Goal: Find contact information: Find contact information

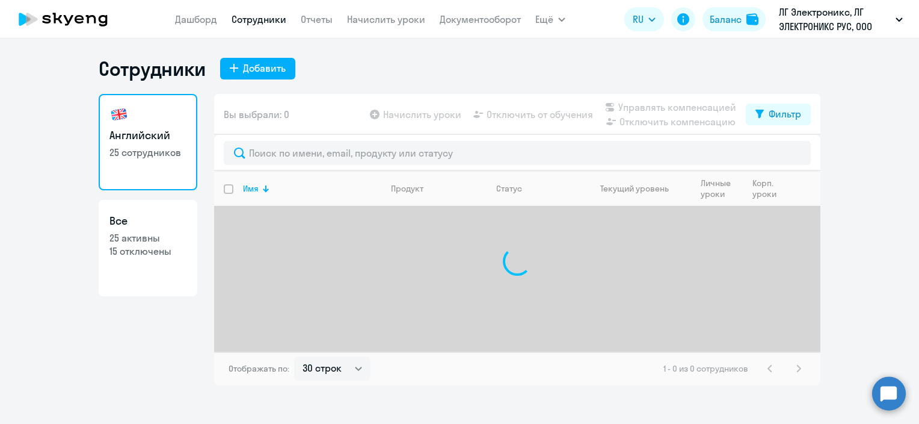
select select "30"
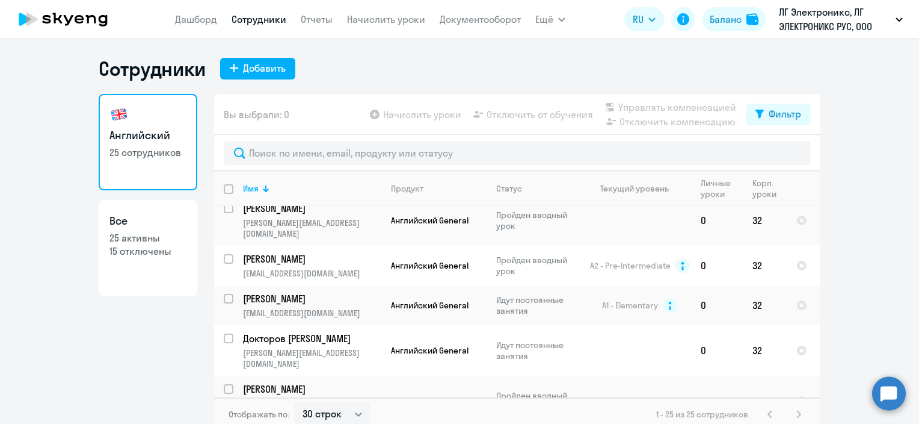
scroll to position [180, 0]
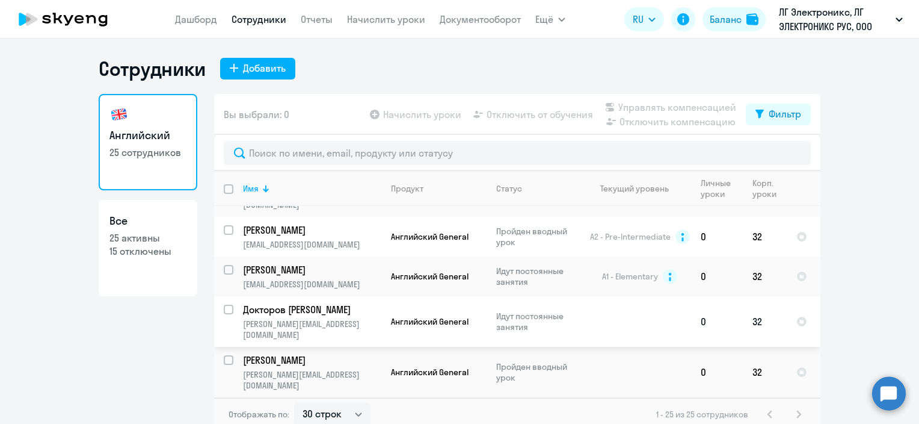
click at [348, 318] on p "[PERSON_NAME][EMAIL_ADDRESS][DOMAIN_NAME]" at bounding box center [312, 329] width 138 height 22
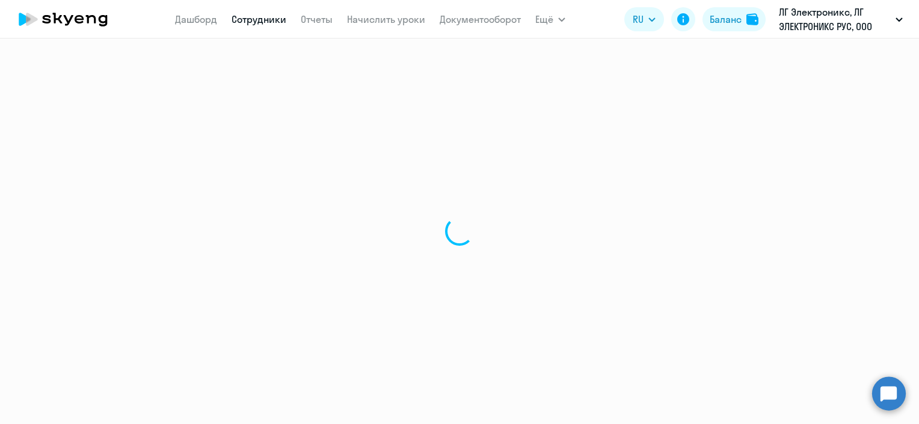
select select "english"
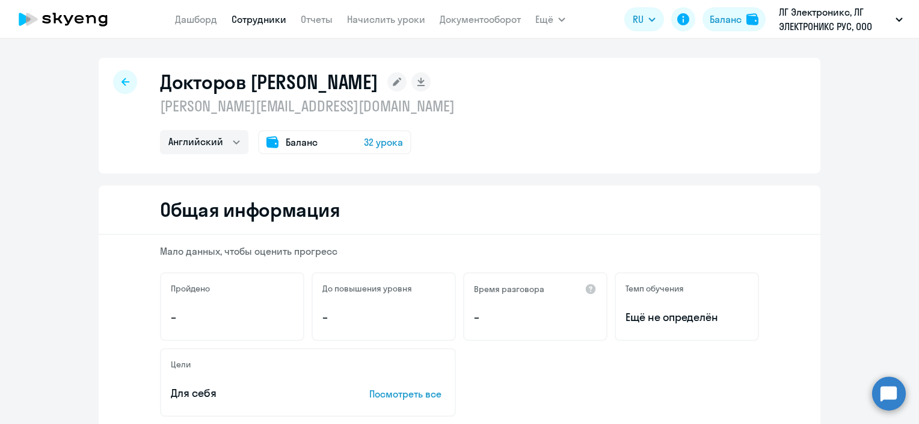
click at [193, 89] on h1 "Докторов [PERSON_NAME]" at bounding box center [269, 82] width 218 height 24
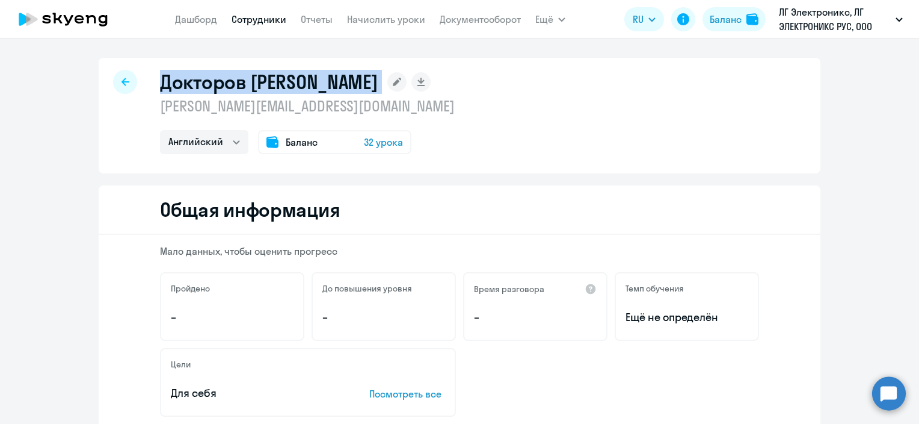
click at [193, 89] on h1 "Докторов [PERSON_NAME]" at bounding box center [269, 82] width 218 height 24
drag, startPoint x: 327, startPoint y: 108, endPoint x: 149, endPoint y: 84, distance: 179.7
click at [149, 84] on div "Докторов [PERSON_NAME] [PERSON_NAME][EMAIL_ADDRESS][DOMAIN_NAME] Английский Бал…" at bounding box center [460, 116] width 722 height 116
click at [342, 107] on p "[PERSON_NAME][EMAIL_ADDRESS][DOMAIN_NAME]" at bounding box center [307, 105] width 295 height 19
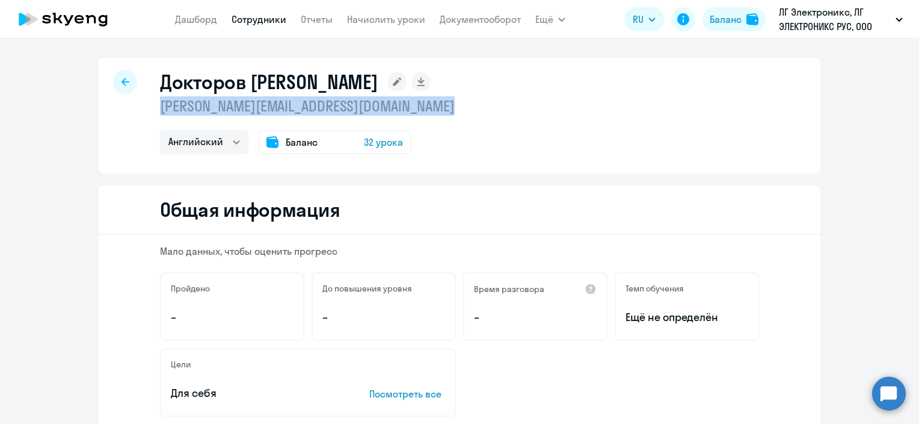
drag, startPoint x: 342, startPoint y: 107, endPoint x: 158, endPoint y: 108, distance: 183.5
click at [160, 108] on p "[PERSON_NAME][EMAIL_ADDRESS][DOMAIN_NAME]" at bounding box center [307, 105] width 295 height 19
click at [244, 22] on link "Сотрудники" at bounding box center [259, 19] width 55 height 12
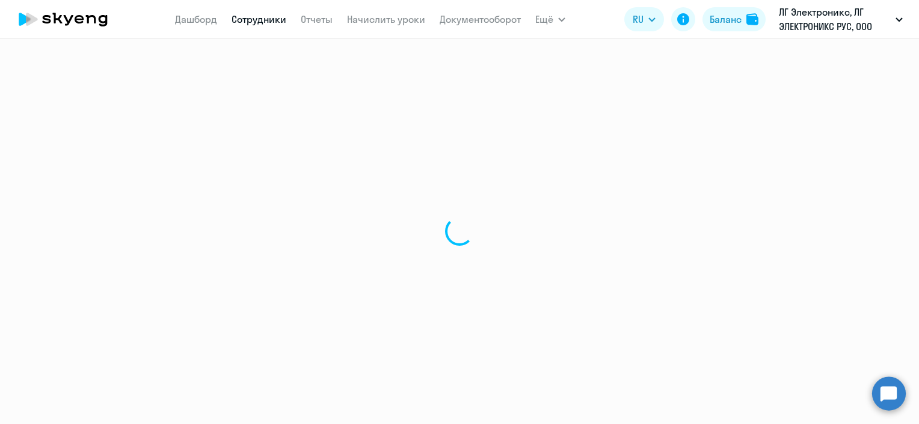
select select "30"
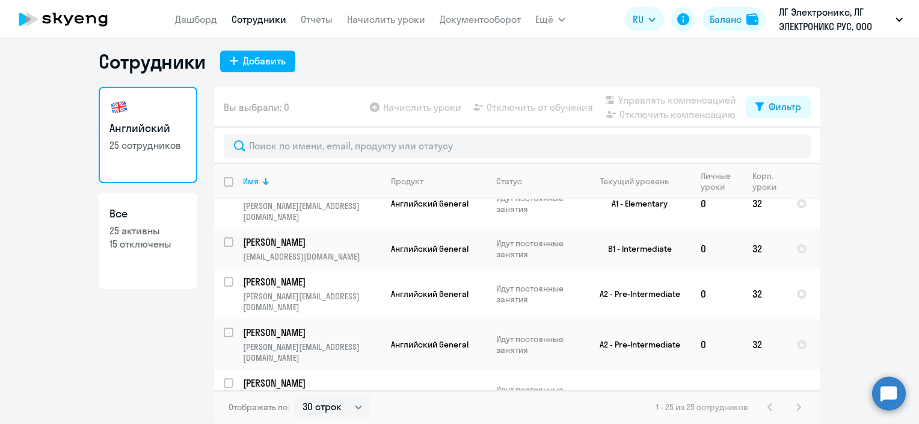
scroll to position [747, 0]
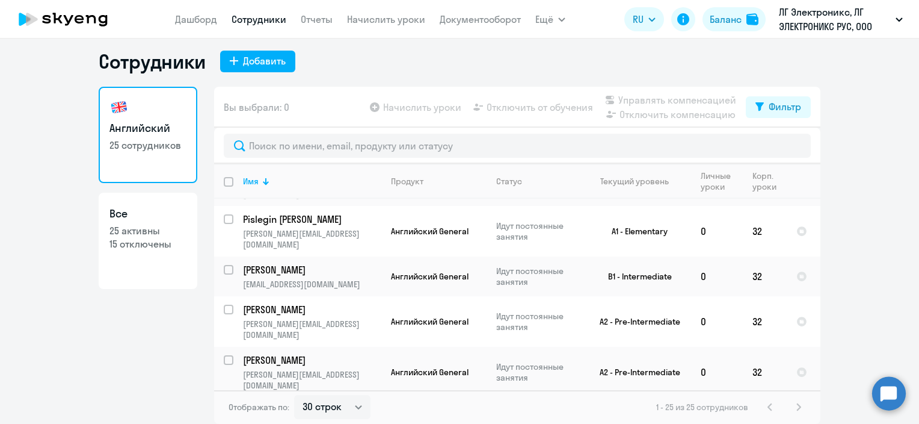
click at [357, 419] on p "[PERSON_NAME][EMAIL_ADDRESS][DOMAIN_NAME]" at bounding box center [312, 430] width 138 height 22
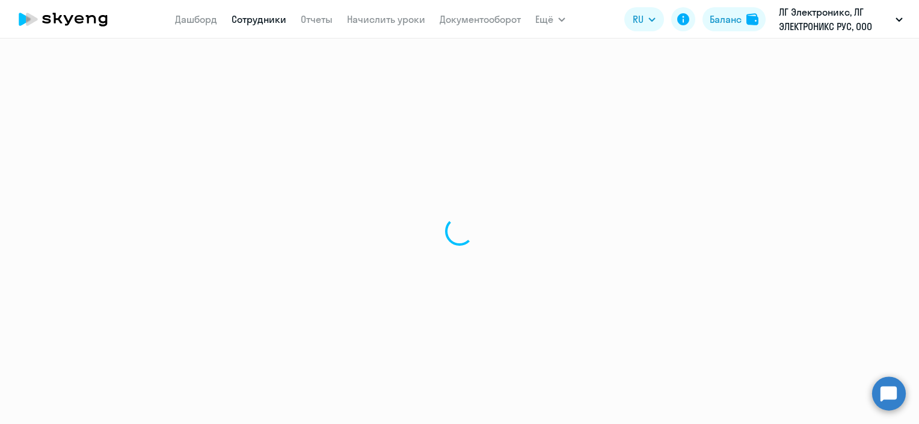
select select "english"
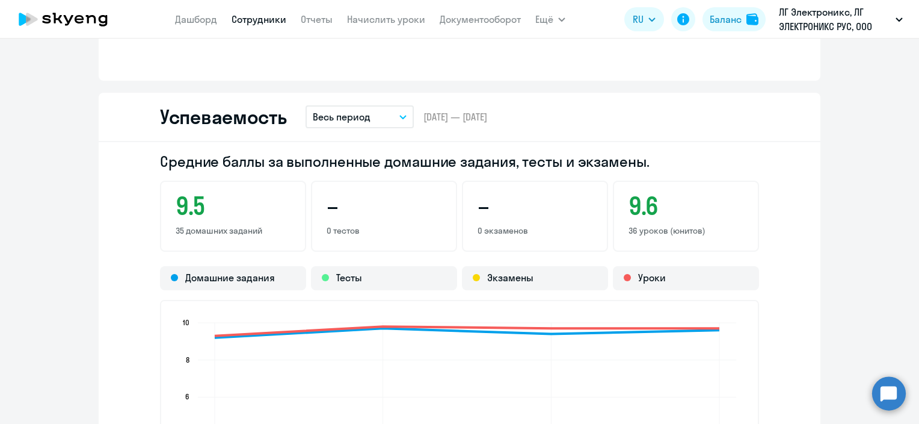
scroll to position [963, 0]
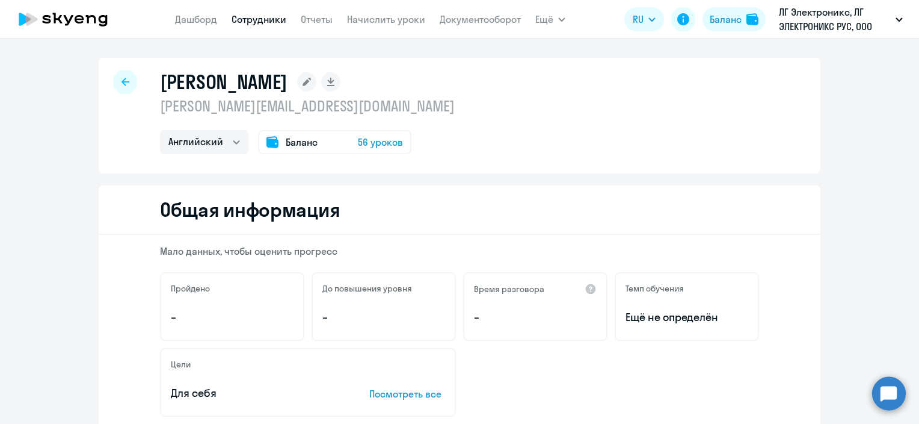
select select "30"
